Goal: Task Accomplishment & Management: Manage account settings

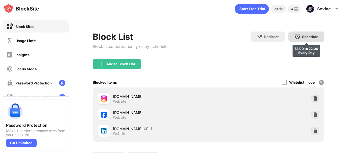
click at [306, 37] on div "Schedule" at bounding box center [310, 37] width 16 height 4
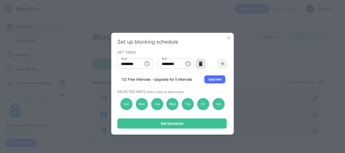
click at [202, 62] on img at bounding box center [200, 63] width 5 height 5
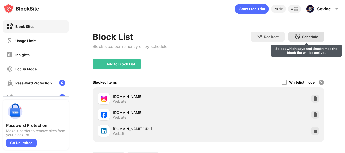
click at [305, 30] on div "Block List Block sites permanently or by schedule Redirect Choose a site to be …" at bounding box center [208, 106] width 273 height 178
click at [305, 33] on div "Schedule Select which days and timeframes the block list will be active." at bounding box center [306, 37] width 36 height 10
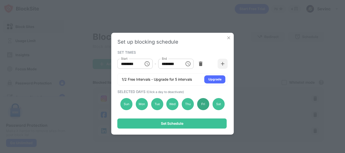
click at [205, 106] on div "Fri" at bounding box center [203, 104] width 12 height 12
click at [213, 106] on div "Sat" at bounding box center [218, 104] width 12 height 12
click at [228, 38] on img at bounding box center [228, 37] width 5 height 5
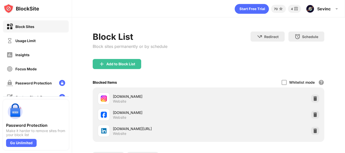
scroll to position [46, 0]
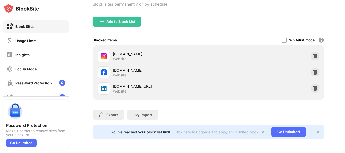
click at [312, 55] on img at bounding box center [314, 56] width 5 height 5
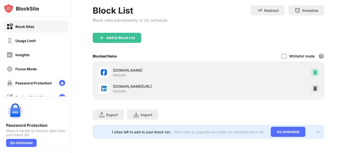
click at [312, 70] on img at bounding box center [314, 72] width 5 height 5
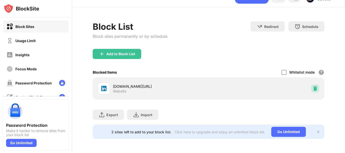
click at [312, 86] on img at bounding box center [314, 88] width 5 height 5
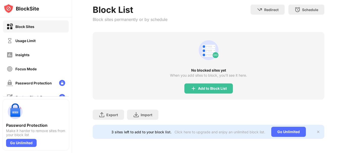
scroll to position [0, 0]
